Goal: Task Accomplishment & Management: Manage account settings

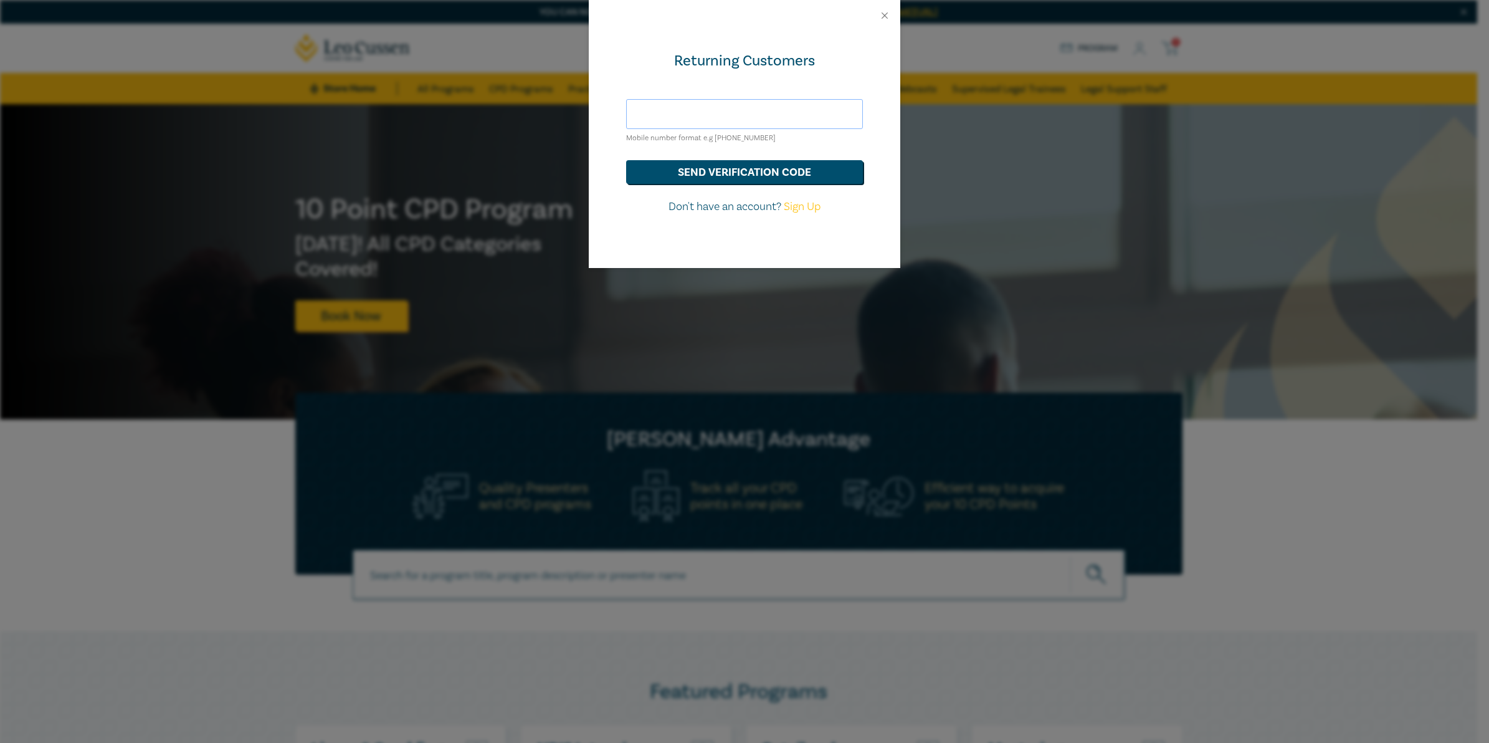
click at [761, 117] on input "text" at bounding box center [744, 114] width 237 height 30
click at [730, 185] on form "0450781080 Mobile number format e.g +61 000000000 send verification code Don't …" at bounding box center [744, 157] width 237 height 116
click at [734, 176] on button "send verification code" at bounding box center [744, 172] width 237 height 24
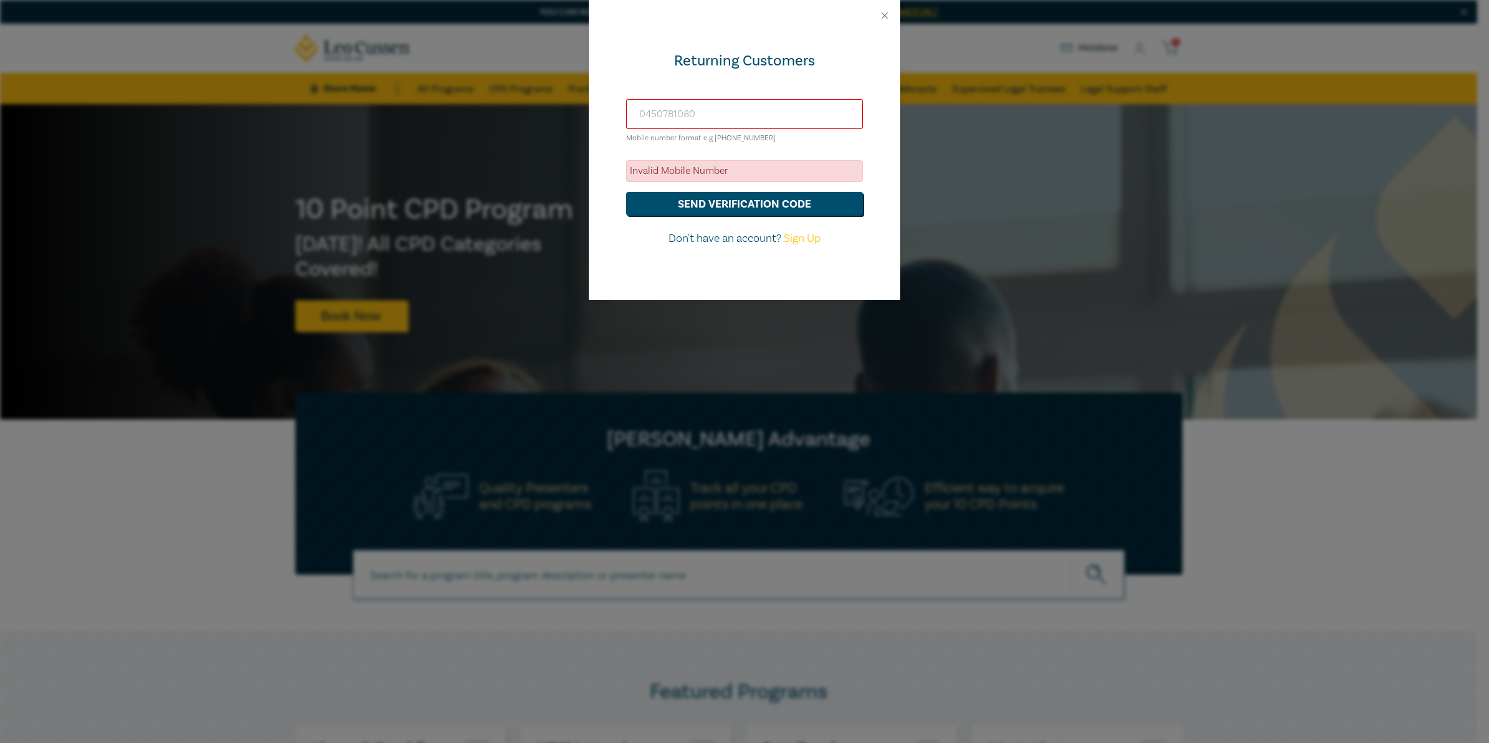
drag, startPoint x: 649, startPoint y: 115, endPoint x: 639, endPoint y: 115, distance: 10.0
click at [639, 115] on input "0450781080" at bounding box center [744, 114] width 237 height 30
type input "+61450781080"
click at [626, 192] on button "send verification code" at bounding box center [744, 204] width 237 height 24
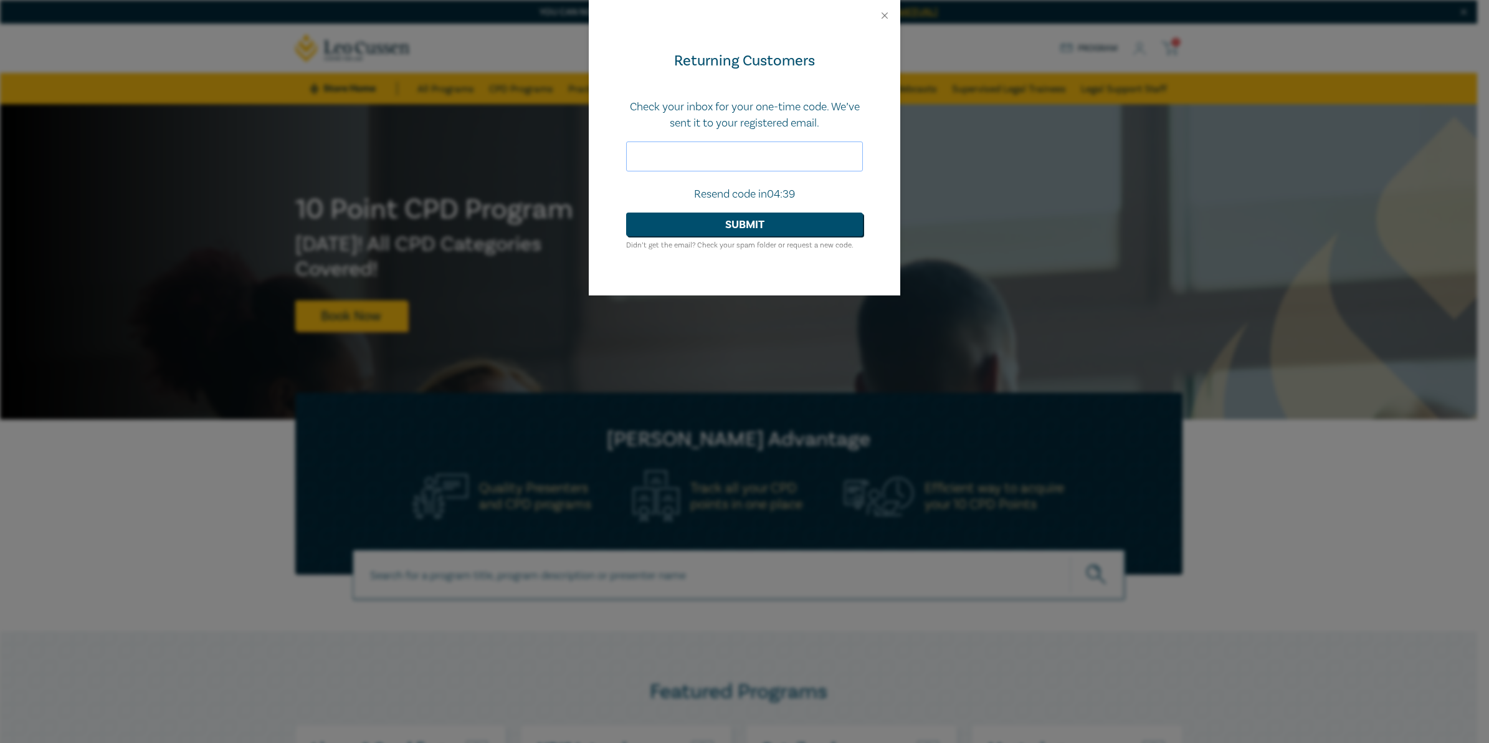
click at [776, 153] on input "text" at bounding box center [744, 156] width 237 height 30
type input "962776"
click at [751, 222] on button "Submit" at bounding box center [744, 224] width 237 height 24
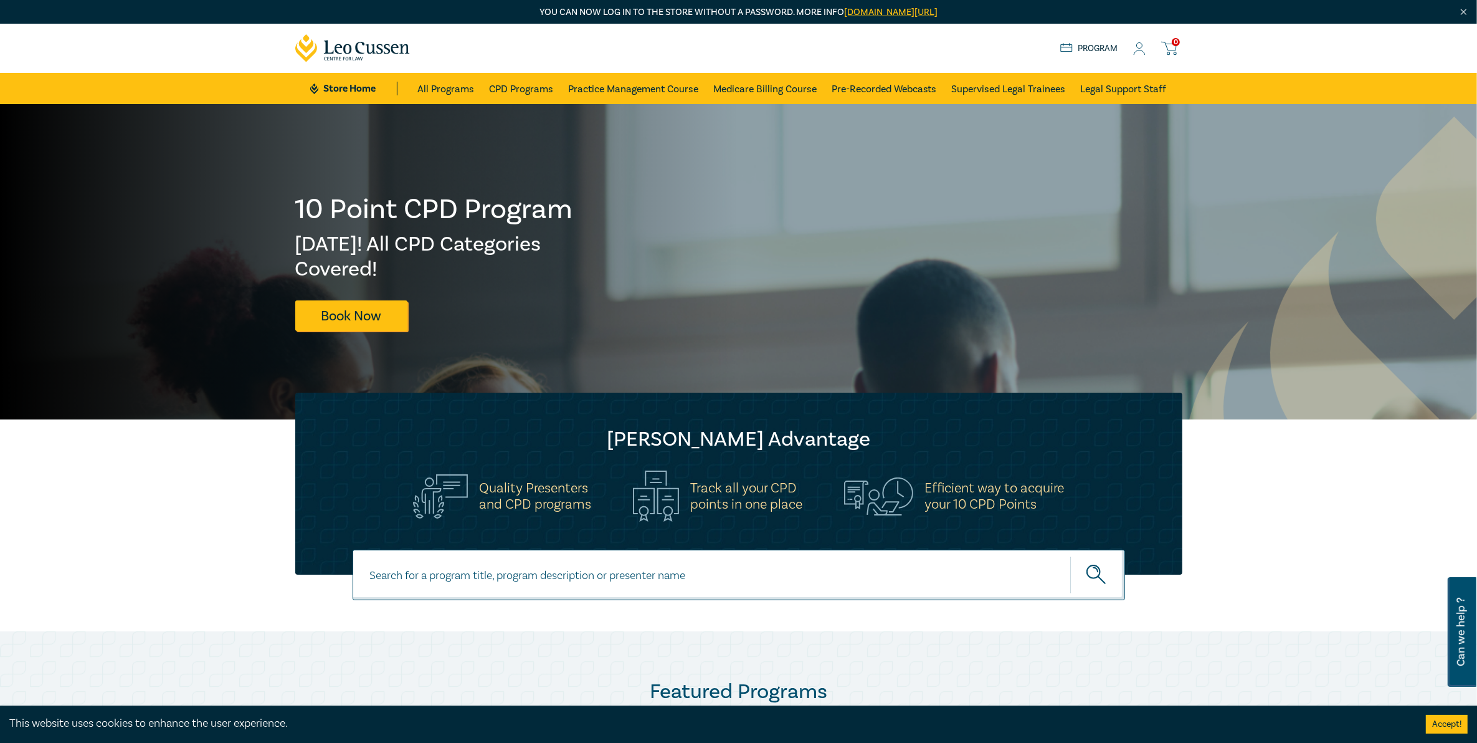
click at [1132, 45] on div "Store Home About us Program 0" at bounding box center [1121, 48] width 122 height 16
click at [1138, 48] on circle at bounding box center [1140, 46] width 6 height 6
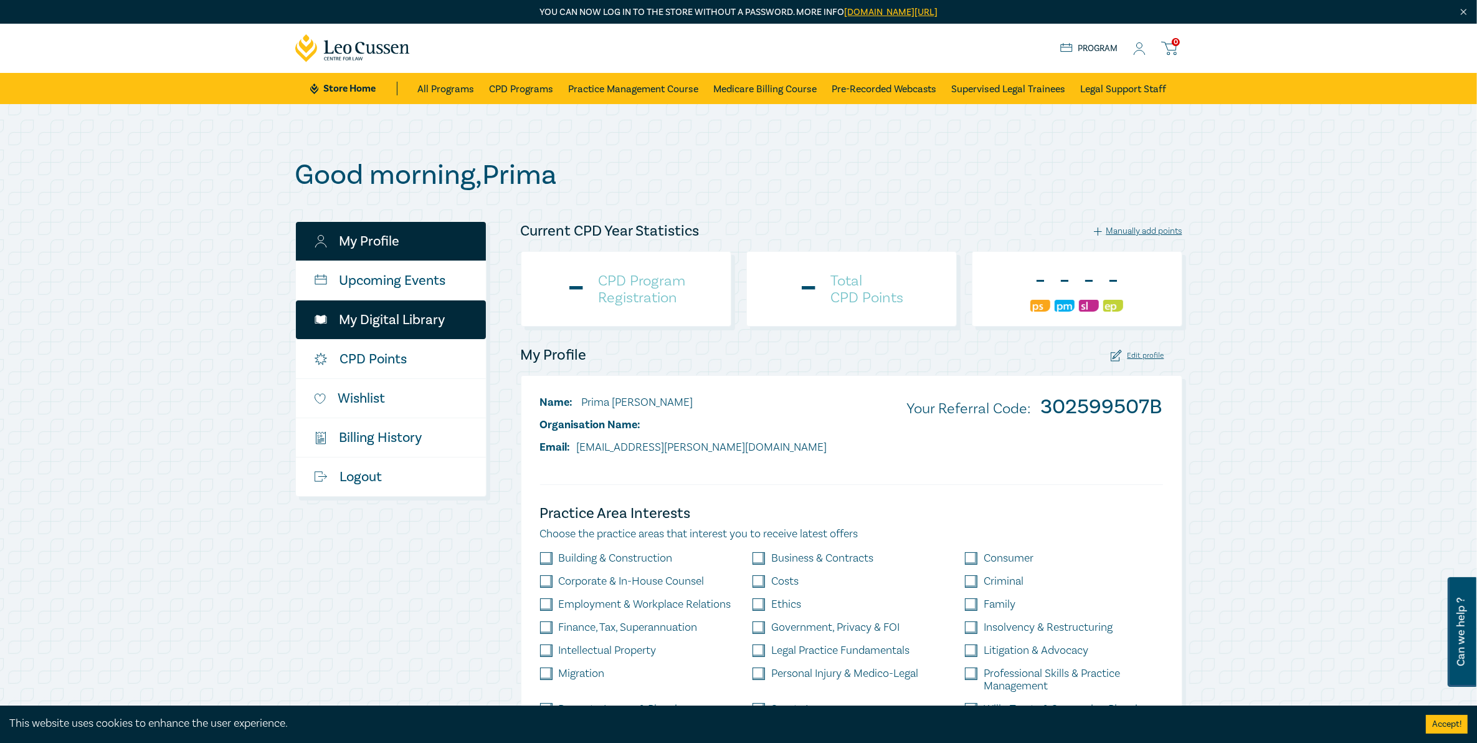
click at [378, 330] on link "My Digital Library" at bounding box center [391, 319] width 190 height 39
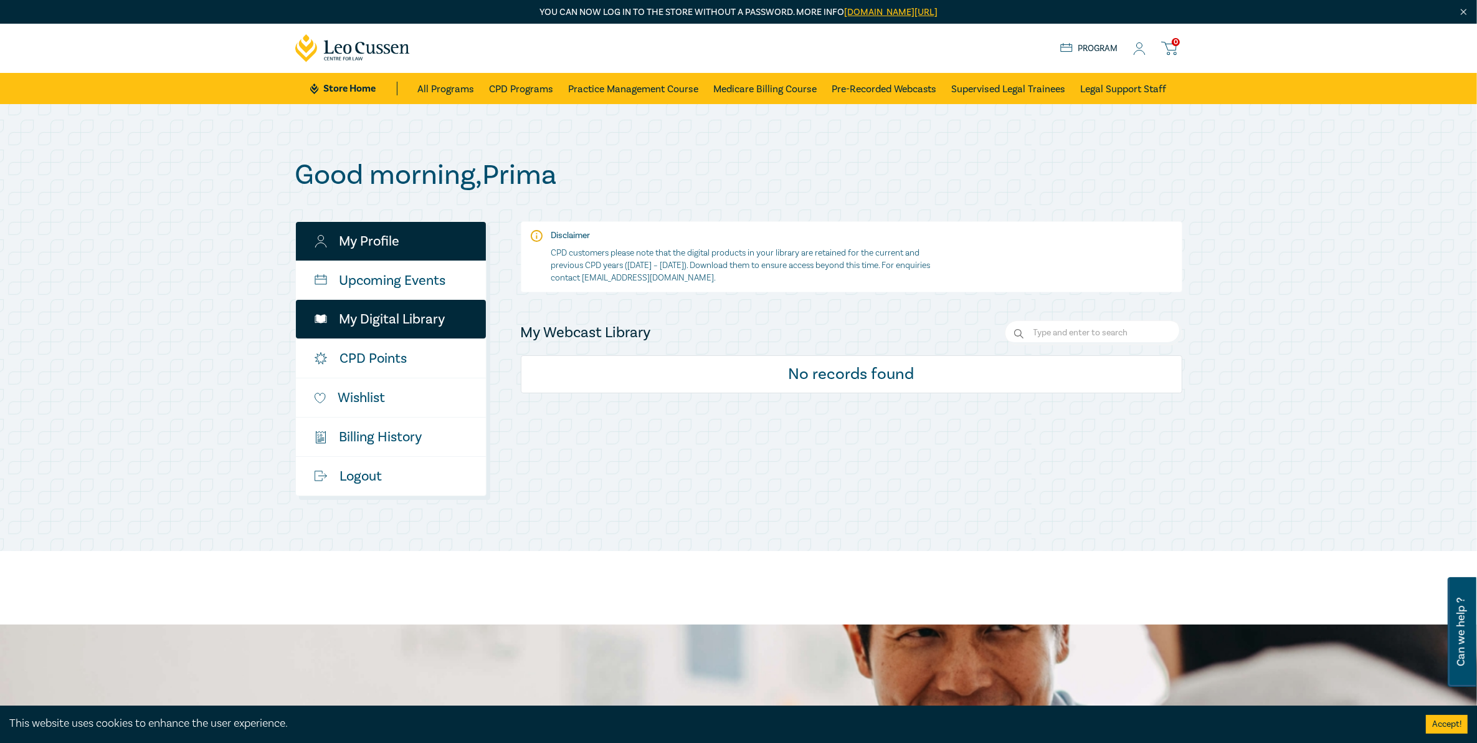
click at [406, 236] on link "My Profile" at bounding box center [391, 241] width 190 height 39
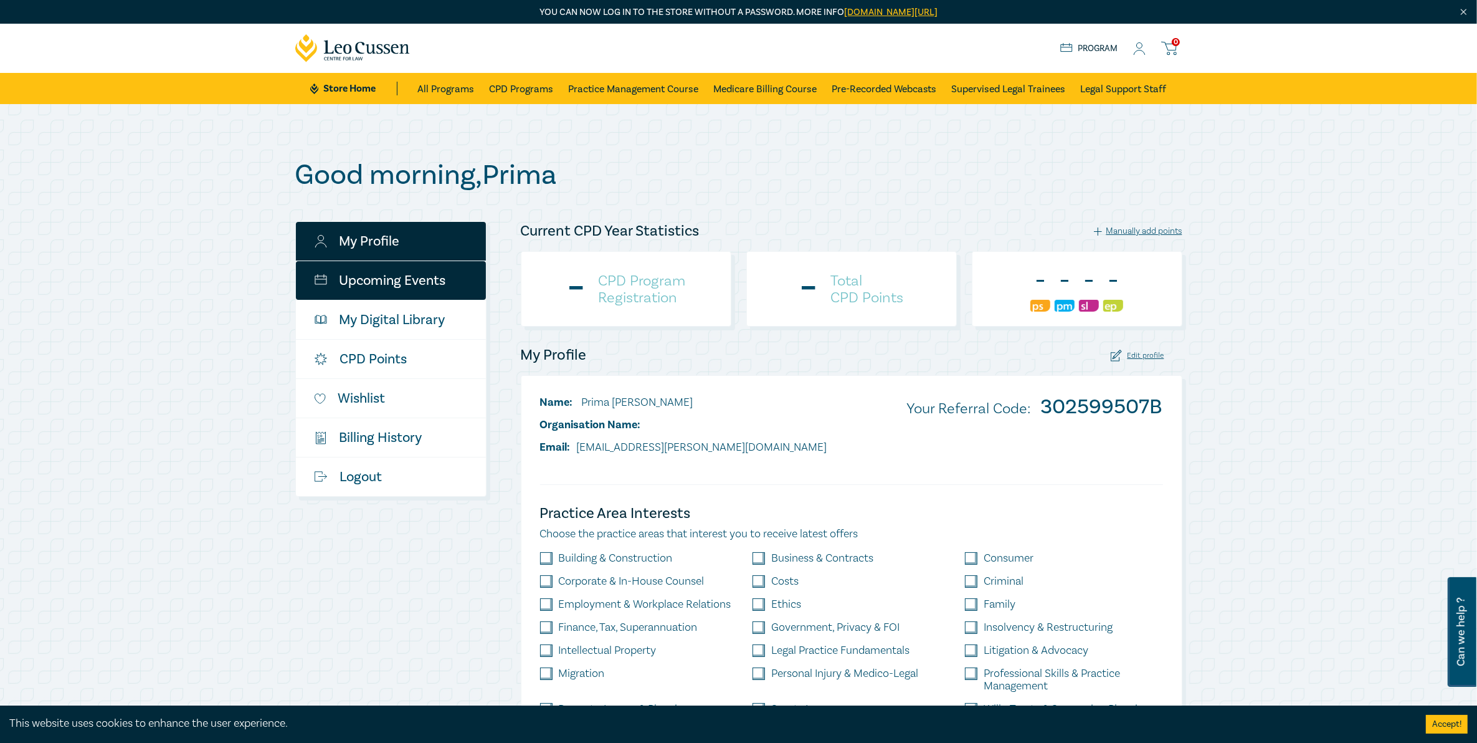
click at [452, 263] on link "Upcoming Events" at bounding box center [391, 280] width 190 height 39
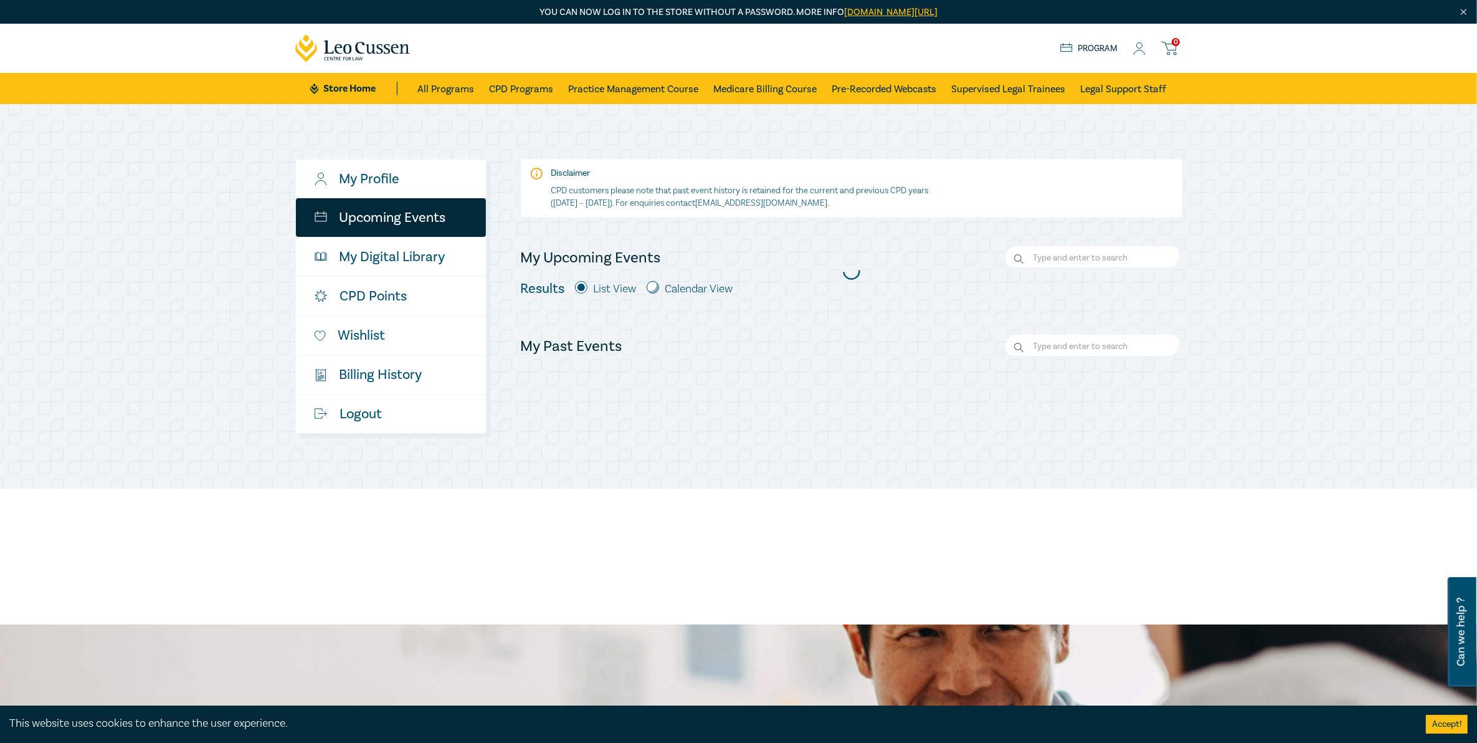
click at [415, 215] on link "Upcoming Events" at bounding box center [391, 217] width 190 height 39
click at [443, 179] on link "My Profile" at bounding box center [391, 178] width 190 height 39
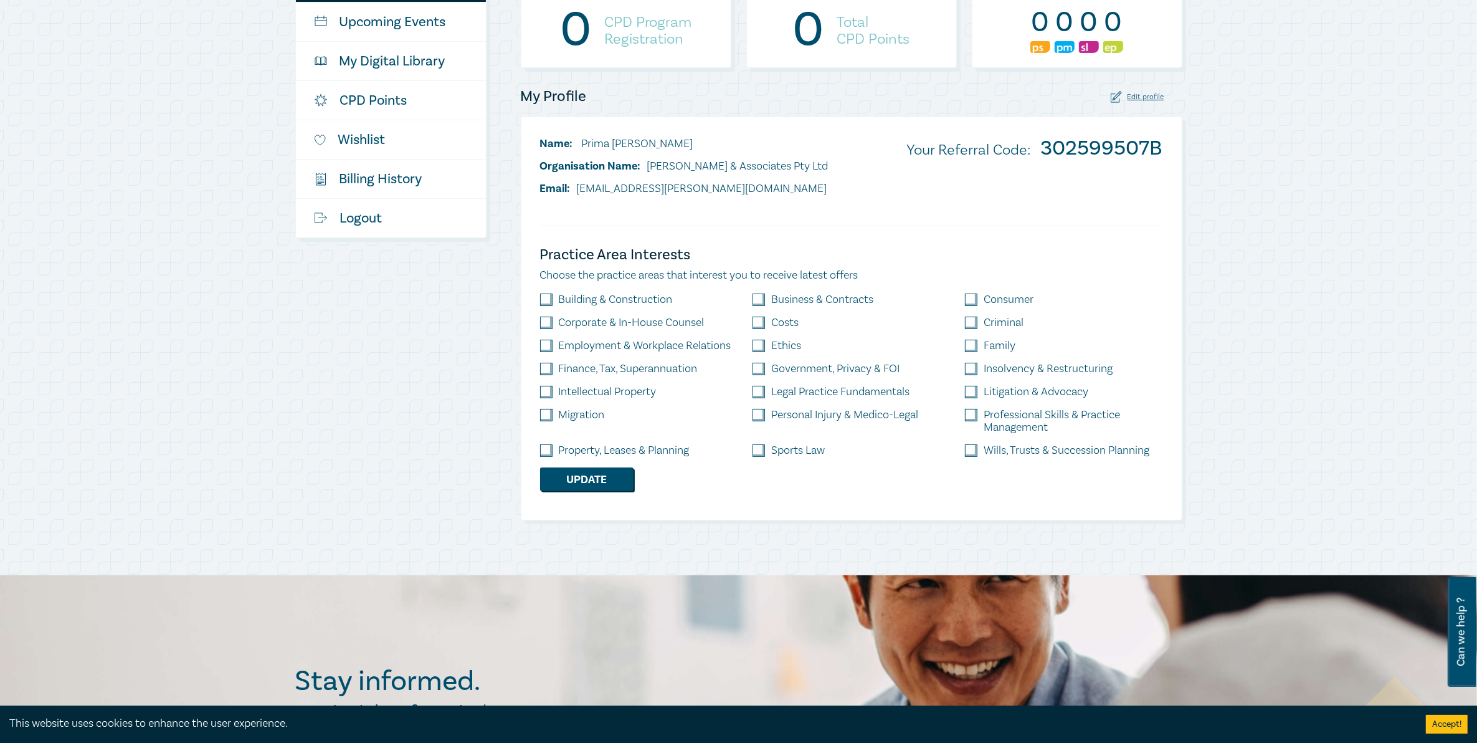
scroll to position [78, 0]
